Goal: Task Accomplishment & Management: Manage account settings

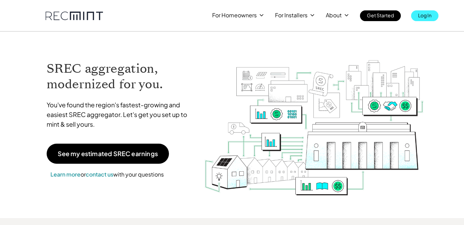
click at [424, 16] on p "Log In" at bounding box center [424, 15] width 13 height 10
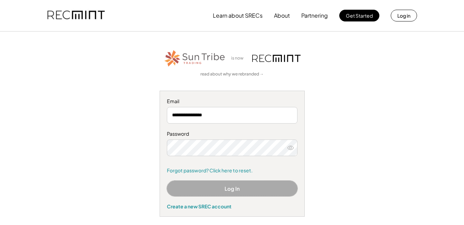
click at [226, 190] on button "Log In" at bounding box center [232, 188] width 131 height 16
click at [230, 189] on button "Log In" at bounding box center [232, 188] width 131 height 16
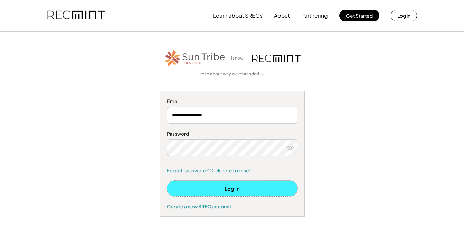
click at [207, 191] on button "Log In" at bounding box center [232, 188] width 131 height 16
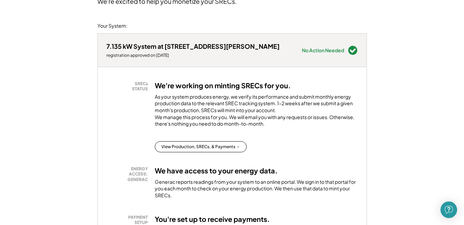
scroll to position [76, 0]
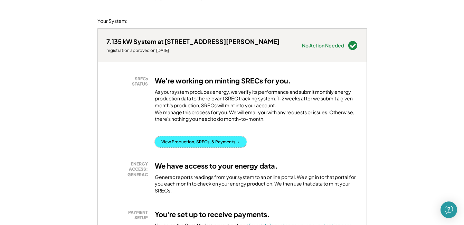
click at [206, 147] on button "View Production, SRECs, & Payments →" at bounding box center [201, 141] width 92 height 11
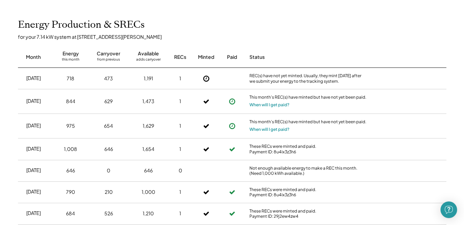
scroll to position [258, 0]
